Goal: Information Seeking & Learning: Learn about a topic

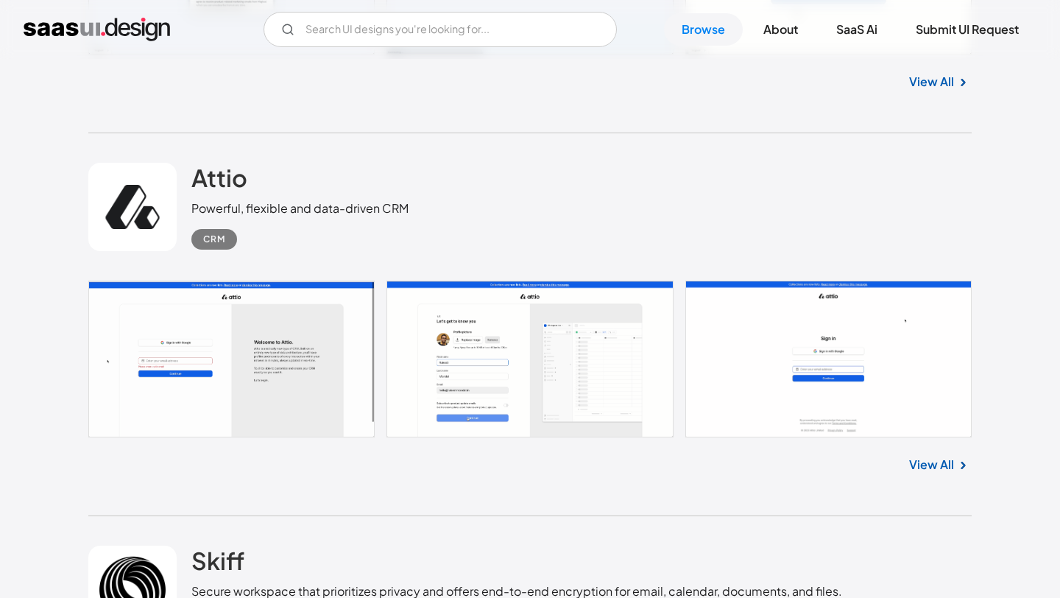
scroll to position [767, 0]
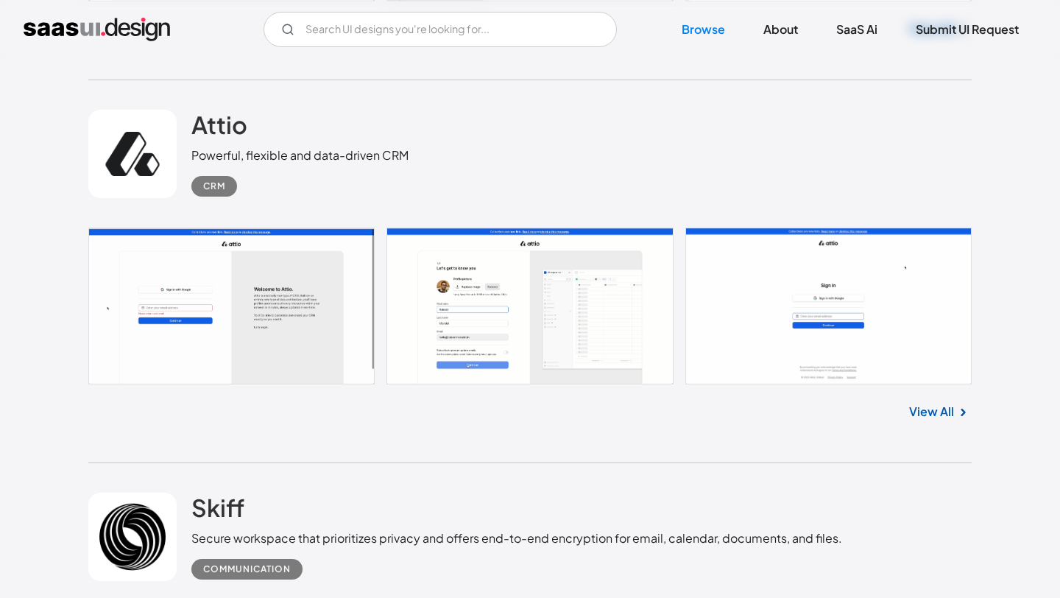
click at [258, 294] on link at bounding box center [529, 305] width 883 height 157
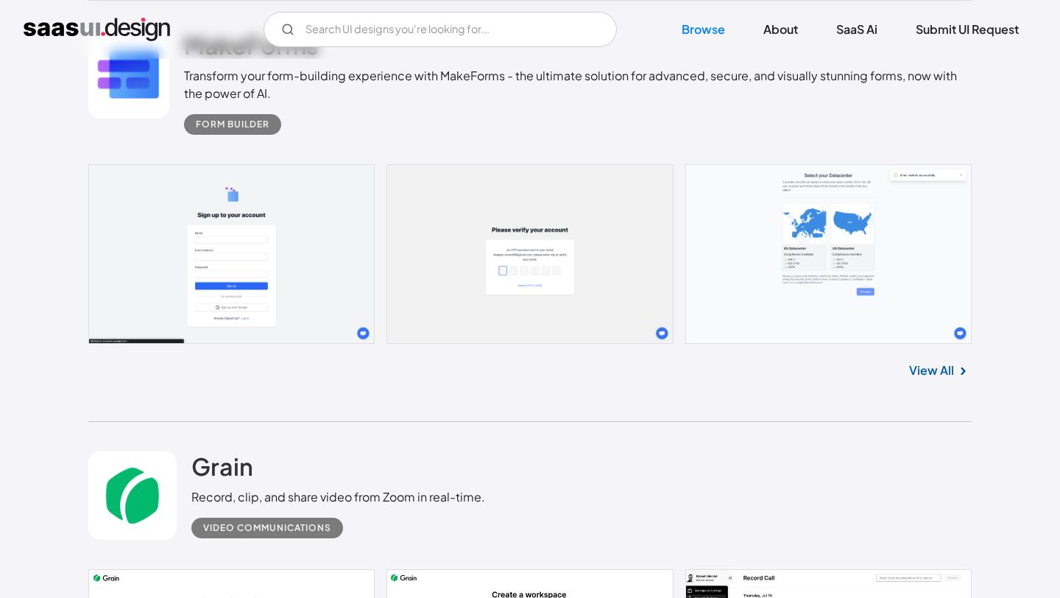
scroll to position [9949, 0]
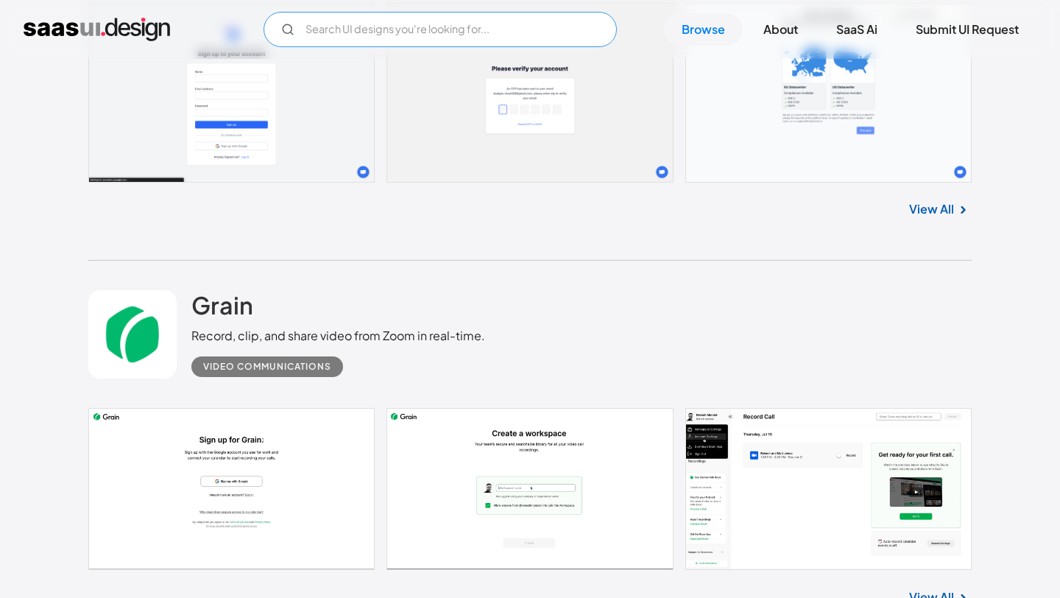
click at [515, 28] on input "Email Form" at bounding box center [439, 29] width 353 height 35
click at [454, 44] on input "gumroad" at bounding box center [439, 29] width 353 height 35
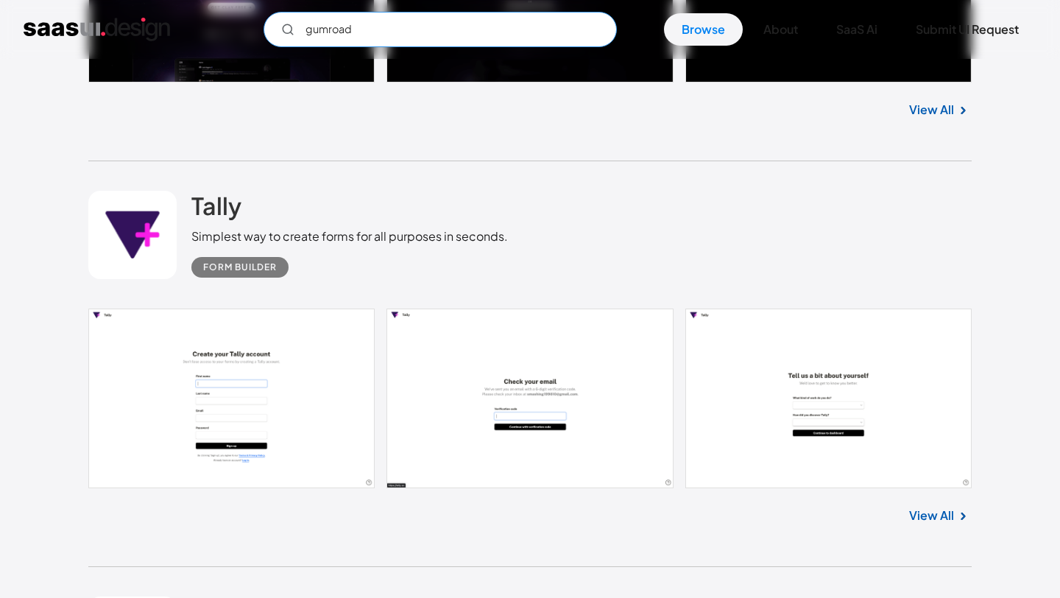
scroll to position [15174, 0]
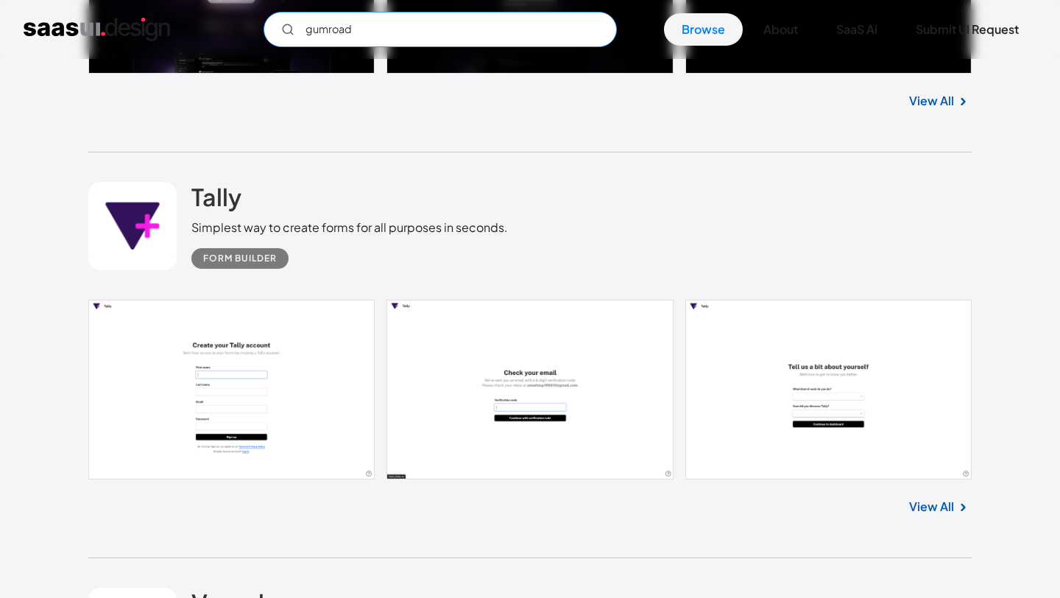
type input "gumroad"
click at [938, 506] on link "View All" at bounding box center [931, 507] width 45 height 18
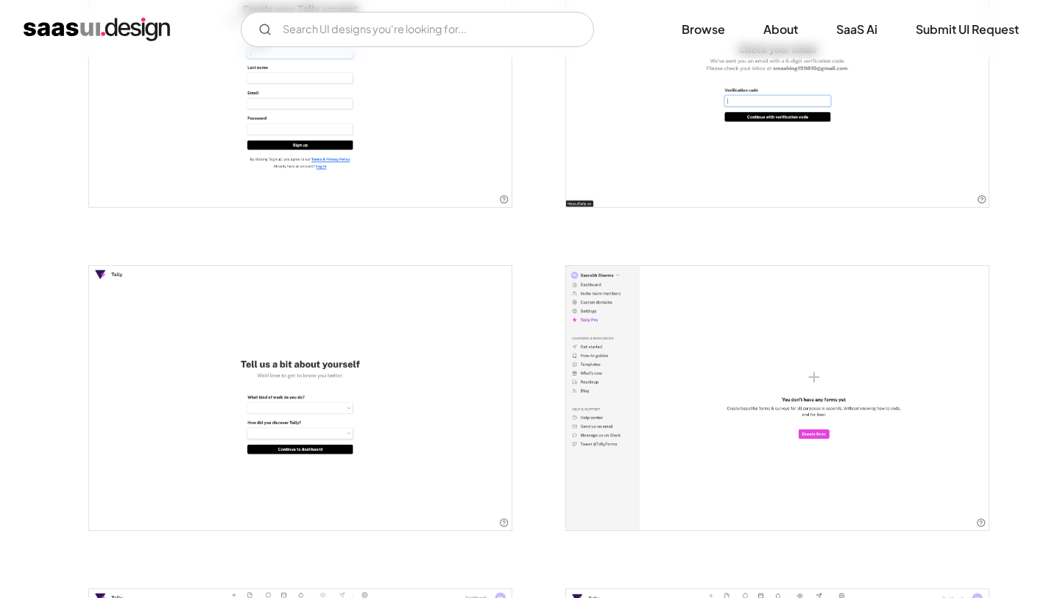
scroll to position [400, 0]
